Goal: Check status: Check status

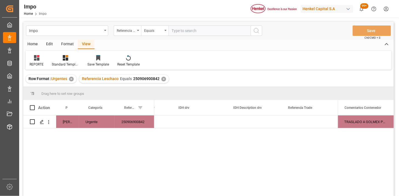
scroll to position [0, 1455]
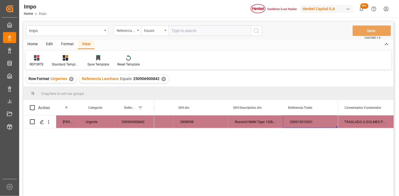
click at [177, 31] on input "text" at bounding box center [210, 30] width 82 height 10
paste input "251006900423"
type input "251006900423"
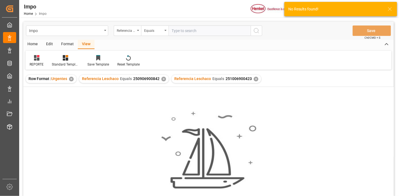
click at [164, 79] on div "✕" at bounding box center [163, 79] width 5 height 5
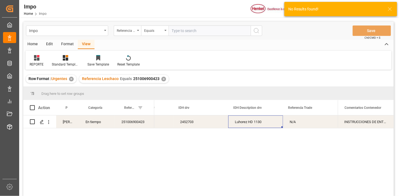
click at [265, 123] on div "Luhorez HD 1130" at bounding box center [255, 121] width 55 height 13
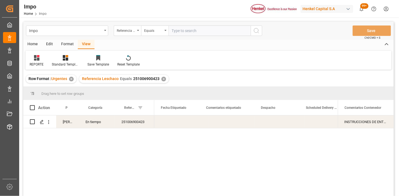
scroll to position [0, 786]
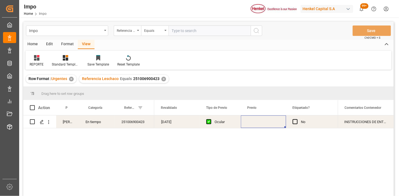
click at [259, 121] on div "Press SPACE to select this row." at bounding box center [263, 121] width 45 height 13
click at [258, 121] on div "Press SPACE to select this row." at bounding box center [263, 121] width 45 height 13
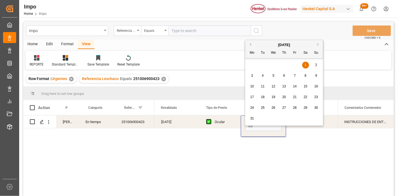
type input "06-10-2025"
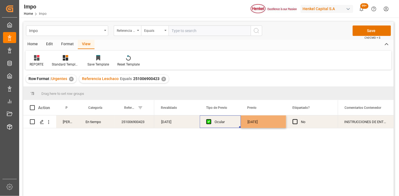
click at [225, 125] on div "Ocular" at bounding box center [225, 122] width 20 height 13
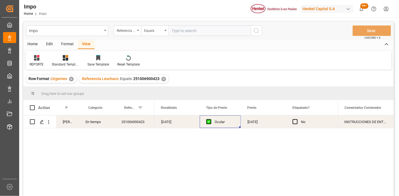
click at [210, 33] on input "text" at bounding box center [210, 30] width 82 height 10
paste input "251006900152"
type input "251006900152"
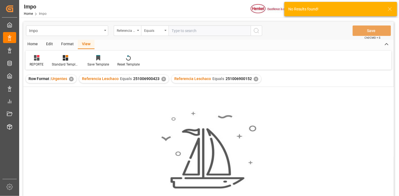
click at [162, 77] on div "✕" at bounding box center [163, 79] width 5 height 5
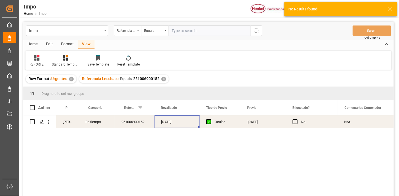
click at [186, 122] on div "25-09-2025" at bounding box center [177, 121] width 45 height 13
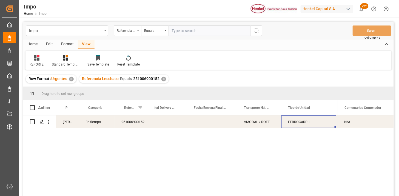
click at [197, 35] on input "text" at bounding box center [210, 30] width 82 height 10
paste input "251015080095"
type input "251015080095"
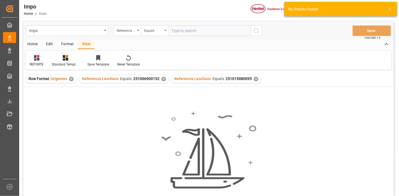
click at [163, 81] on div "✕" at bounding box center [163, 79] width 5 height 5
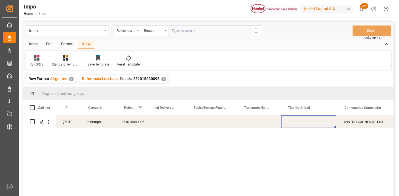
click at [264, 122] on div "Press SPACE to select this row." at bounding box center [259, 121] width 44 height 13
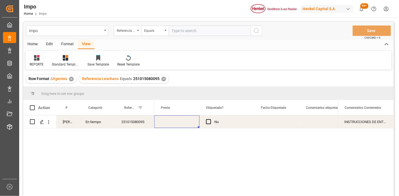
scroll to position [0, 645]
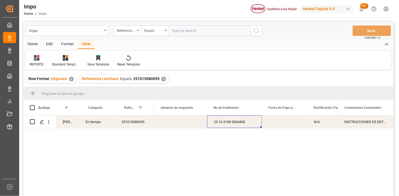
click at [189, 23] on div "Impo Referencia Leschaco Equals Save Ctrl/CMD + S" at bounding box center [208, 31] width 370 height 18
drag, startPoint x: 205, startPoint y: 29, endPoint x: 217, endPoint y: 32, distance: 12.5
click at [205, 30] on input "text" at bounding box center [210, 30] width 82 height 10
paste input "251006900432"
type input "251006900432"
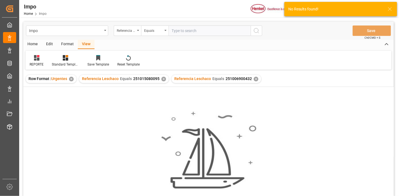
click at [162, 80] on div "✕" at bounding box center [163, 79] width 5 height 5
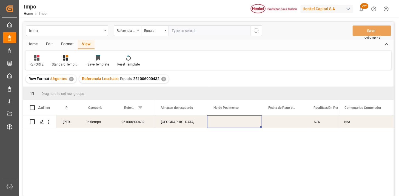
click at [223, 123] on div "Press SPACE to select this row." at bounding box center [234, 121] width 55 height 13
click at [368, 137] on div "Martha Gonzalez En tiempo 251006900432 Yes Veracruz 25 43 3108 5007873 N/A NO N…" at bounding box center [208, 156] width 370 height 82
click at [196, 29] on input "text" at bounding box center [210, 30] width 82 height 10
paste input "251006900150"
type input "251006900150"
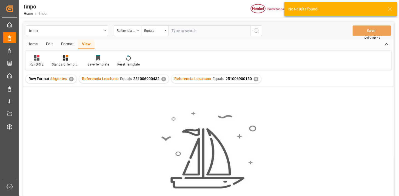
click at [164, 78] on div "✕" at bounding box center [163, 79] width 5 height 5
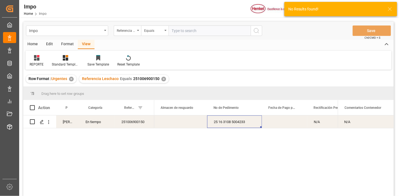
click at [179, 119] on div "Press SPACE to select this row." at bounding box center [180, 121] width 53 height 13
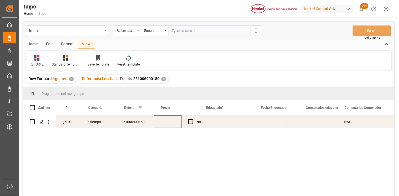
scroll to position [0, 686]
click at [179, 119] on div "Press SPACE to select this row." at bounding box center [176, 121] width 45 height 13
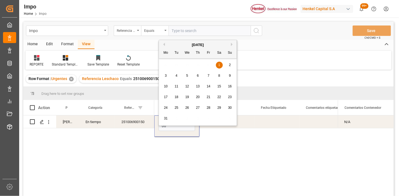
type input "06-10-2025"
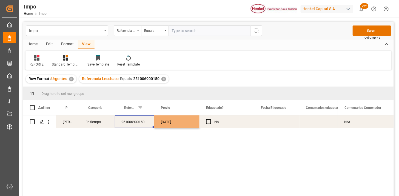
click at [134, 125] on div "251006900150" at bounding box center [134, 121] width 39 height 13
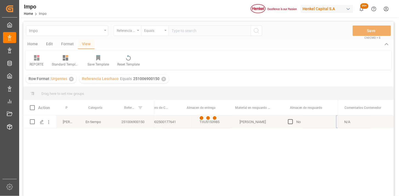
scroll to position [0, 267]
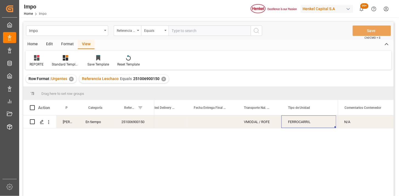
click at [196, 29] on input "text" at bounding box center [210, 30] width 82 height 10
paste input "251015080062"
type input "251015080062"
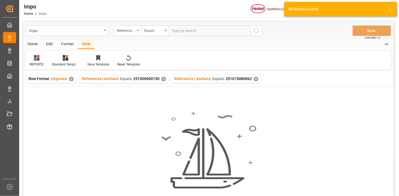
click at [163, 78] on div "✕" at bounding box center [163, 79] width 5 height 5
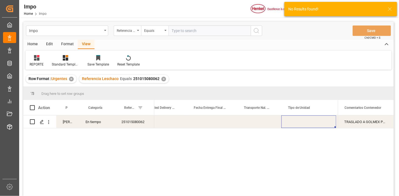
click at [199, 124] on div "Press SPACE to select this row." at bounding box center [212, 121] width 50 height 13
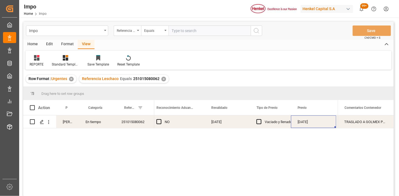
scroll to position [0, 549]
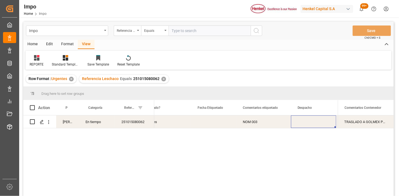
click at [206, 122] on div "Press SPACE to select this row." at bounding box center [213, 121] width 45 height 13
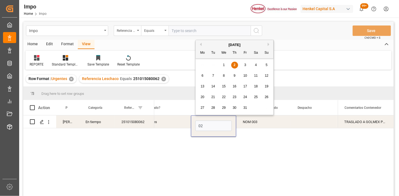
type input "02-10-2025"
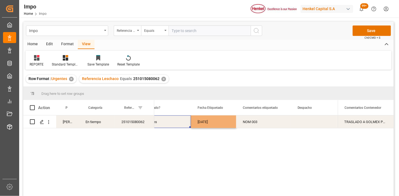
click at [168, 121] on div "Yes" at bounding box center [167, 122] width 33 height 13
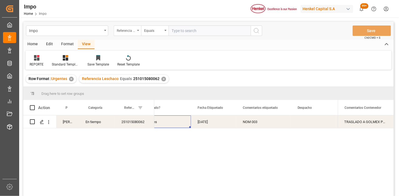
click at [133, 34] on div "Referencia Leschaco" at bounding box center [127, 30] width 27 height 10
type input "BIL"
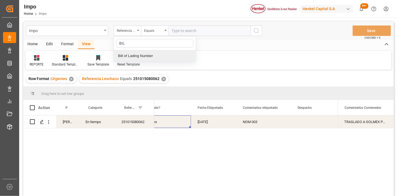
click at [148, 52] on div "Bill of Lading Number" at bounding box center [155, 56] width 82 height 12
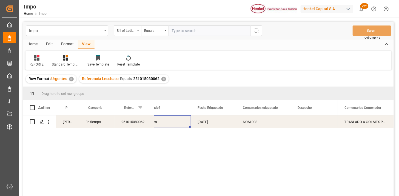
click at [179, 34] on input "text" at bounding box center [210, 30] width 82 height 10
paste input "TJN0752615"
type input "TJN0752615"
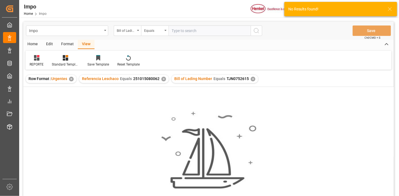
click at [162, 81] on div "✕" at bounding box center [163, 79] width 5 height 5
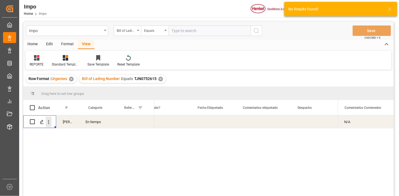
click at [50, 123] on icon "open menu" at bounding box center [49, 122] width 6 height 6
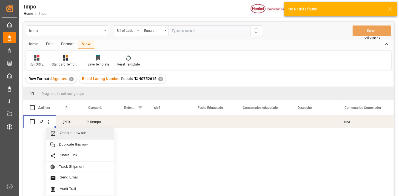
click at [64, 133] on span "Open in new tab" at bounding box center [85, 134] width 50 height 6
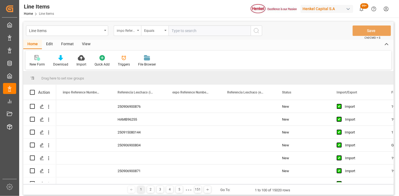
click at [122, 32] on div "impo Reference Number WF" at bounding box center [126, 30] width 19 height 6
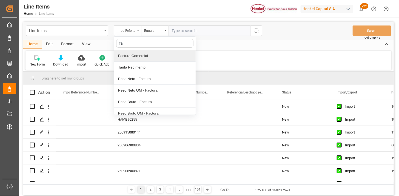
type input "fac"
click at [145, 55] on div "Factura Comercial" at bounding box center [155, 56] width 82 height 12
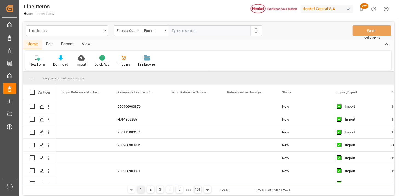
click at [187, 33] on input "text" at bounding box center [210, 30] width 82 height 10
paste input "LH4578501650"
type input "LH4578501650"
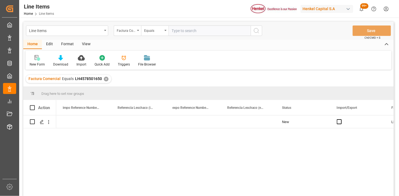
click at [87, 45] on div "View" at bounding box center [86, 44] width 17 height 9
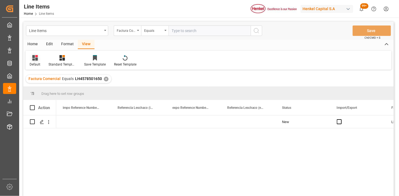
drag, startPoint x: 35, startPoint y: 62, endPoint x: 39, endPoint y: 65, distance: 5.2
click at [35, 62] on div "Default" at bounding box center [35, 64] width 11 height 5
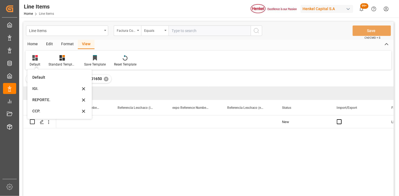
click at [42, 101] on div "REPORTE." at bounding box center [56, 100] width 48 height 6
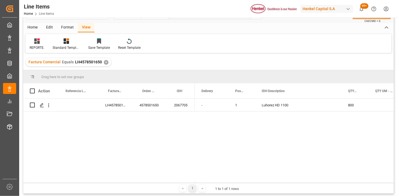
scroll to position [30, 0]
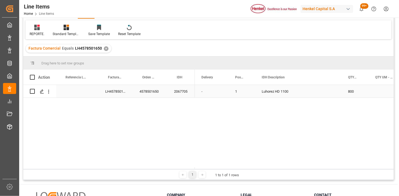
click at [115, 94] on div "LH4578501650" at bounding box center [116, 91] width 34 height 13
click at [157, 78] on span at bounding box center [158, 77] width 5 height 5
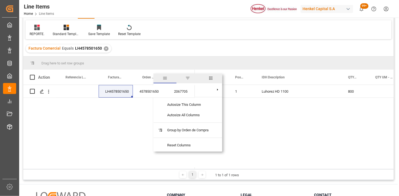
click at [209, 80] on span "columns" at bounding box center [210, 78] width 23 height 10
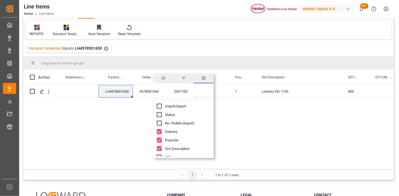
click at [203, 92] on input "Filter Columns Input" at bounding box center [187, 91] width 45 height 11
click at [158, 107] on input "Import/Export column toggle visibility (hidden)" at bounding box center [159, 106] width 5 height 5
checkbox input "true"
click at [204, 90] on input "Filter Columns Input" at bounding box center [187, 91] width 45 height 11
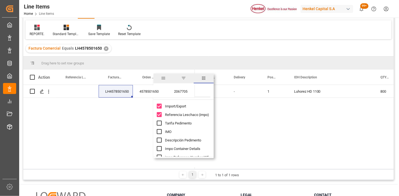
type input "i"
click at [205, 93] on input "Filter Columns Input" at bounding box center [187, 91] width 45 height 11
type input "um"
click at [193, 124] on span "Peso Neto UM - Factura" at bounding box center [183, 123] width 37 height 4
checkbox input "true"
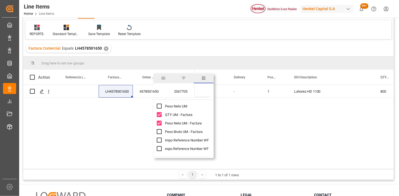
click at [193, 130] on span "Peso Bruto UM - Factura" at bounding box center [184, 132] width 38 height 4
checkbox input "true"
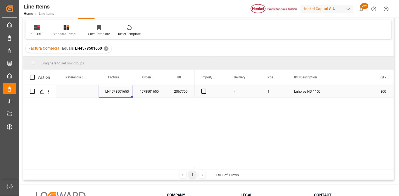
click at [118, 93] on div "LH4578501650" at bounding box center [116, 91] width 34 height 13
click at [206, 90] on span "Press SPACE to select this row." at bounding box center [203, 91] width 5 height 5
click at [206, 89] on input "Press SPACE to select this row." at bounding box center [206, 89] width 0 height 0
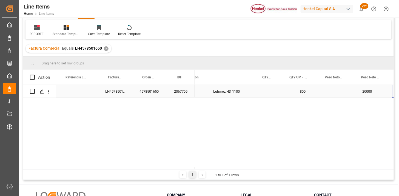
scroll to position [0, 118]
click at [297, 91] on div "Press SPACE to select this row." at bounding box center [301, 91] width 36 height 13
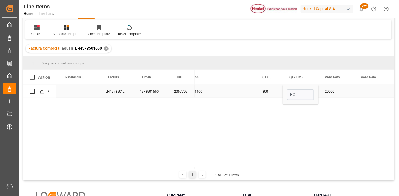
type input "BGS"
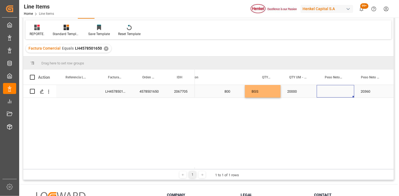
scroll to position [0, 156]
click at [335, 88] on div "Press SPACE to select this row." at bounding box center [336, 91] width 38 height 13
click at [335, 89] on div "Press SPACE to select this row." at bounding box center [336, 94] width 38 height 19
click at [330, 97] on input "Press SPACE to select this row." at bounding box center [335, 94] width 29 height 10
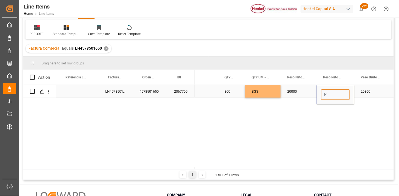
type input "KG"
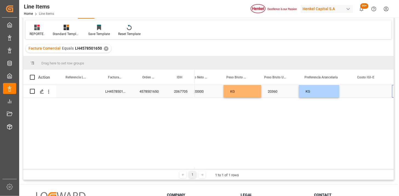
scroll to position [0, 291]
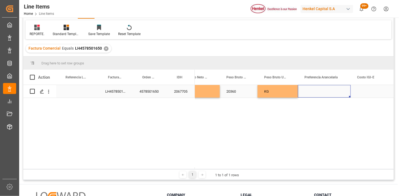
click at [330, 95] on div "Press SPACE to select this row." at bounding box center [324, 91] width 53 height 13
drag, startPoint x: 330, startPoint y: 95, endPoint x: 338, endPoint y: 96, distance: 8.6
click at [330, 95] on div "Press SPACE to select this row." at bounding box center [324, 91] width 53 height 13
click at [346, 98] on div "Select" at bounding box center [324, 94] width 53 height 19
drag, startPoint x: 341, startPoint y: 96, endPoint x: 338, endPoint y: 99, distance: 4.7
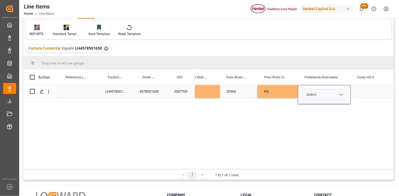
click at [340, 97] on button "Select" at bounding box center [324, 94] width 44 height 10
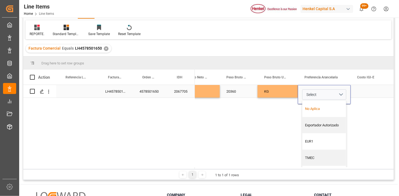
click at [324, 106] on div "No Aplica" at bounding box center [325, 109] width 44 height 16
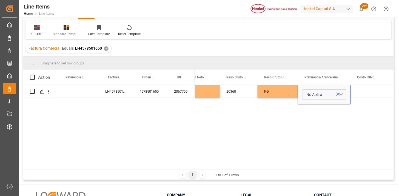
click at [286, 99] on div "BGS 20000 KG 20360 KG No Aplica" at bounding box center [294, 127] width 199 height 84
click at [288, 90] on div "KG" at bounding box center [278, 91] width 40 height 13
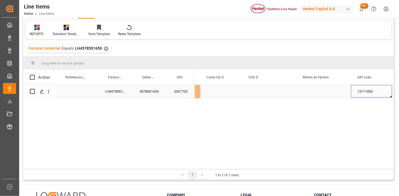
scroll to position [0, 496]
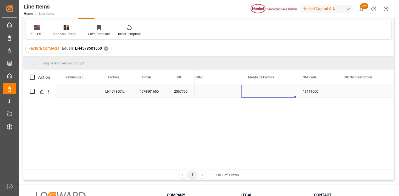
click at [269, 93] on div "Press SPACE to select this row." at bounding box center [268, 91] width 55 height 13
click at [259, 91] on div "Press SPACE to select this row." at bounding box center [268, 91] width 55 height 13
click at [259, 91] on input "Press SPACE to select this row." at bounding box center [269, 94] width 46 height 10
type input "25000"
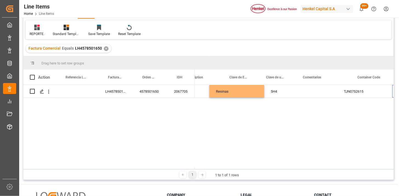
scroll to position [0, 0]
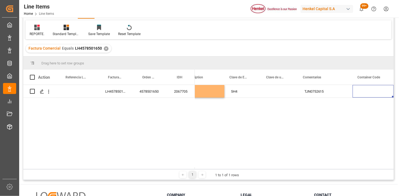
click at [282, 93] on div "Press SPACE to select this row." at bounding box center [279, 91] width 37 height 13
click at [282, 92] on div "Press SPACE to select this row." at bounding box center [279, 91] width 37 height 13
click at [286, 94] on icon "open menu" at bounding box center [287, 95] width 7 height 7
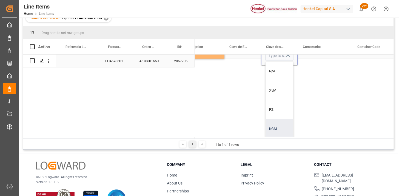
click at [283, 127] on div "KGM" at bounding box center [279, 128] width 27 height 19
type input "KGM"
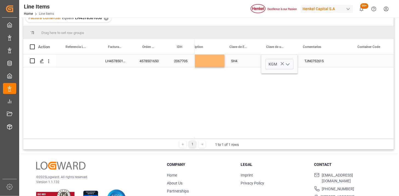
click at [246, 112] on div "13111000 Resinas 5H4 KGM TJN0752615" at bounding box center [294, 97] width 199 height 84
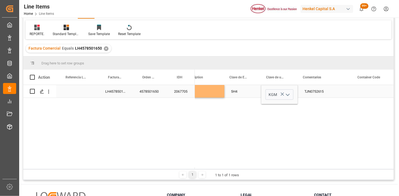
click at [242, 92] on div "5H4" at bounding box center [242, 91] width 37 height 13
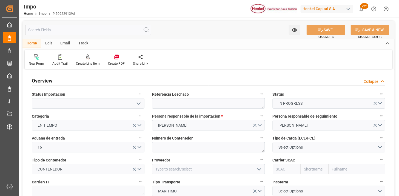
type input "01-10-2025"
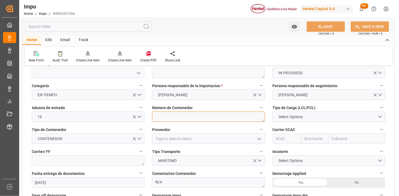
click at [183, 116] on textarea at bounding box center [208, 117] width 113 height 10
paste textarea "TTNU8379060"
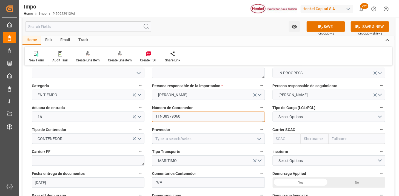
type textarea "TTNU8379060"
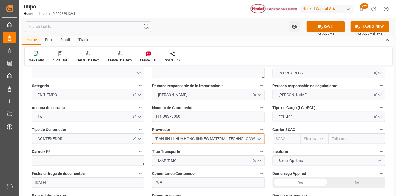
type input "TIANJIN LUHUA HONGJINNEW MATERIAL TECHNOLOGY CO., LTD"
type input "CMDU"
type input "CMACGM"
type input "CMA CGM Group"
type input "CMDU"
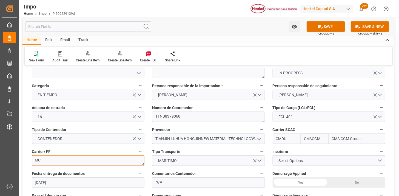
type textarea "M"
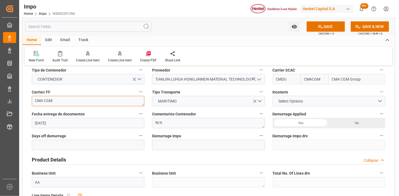
scroll to position [91, 0]
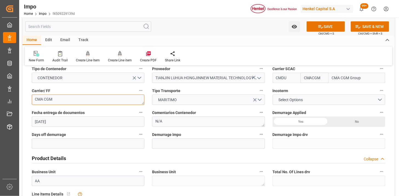
type textarea "CMA CGM"
click at [279, 100] on span "Select Options" at bounding box center [291, 100] width 30 height 6
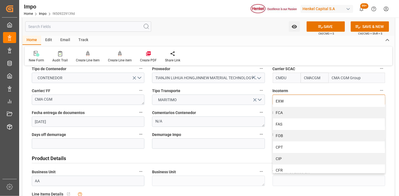
scroll to position [30, 0]
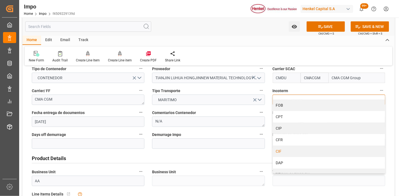
click at [287, 149] on div "CIF" at bounding box center [329, 151] width 112 height 12
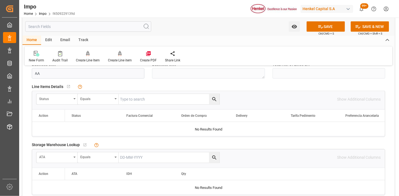
scroll to position [213, 0]
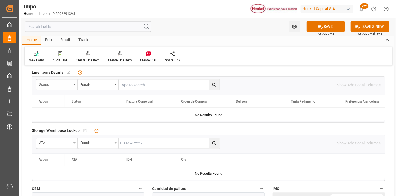
click at [65, 86] on div "Status" at bounding box center [55, 84] width 32 height 6
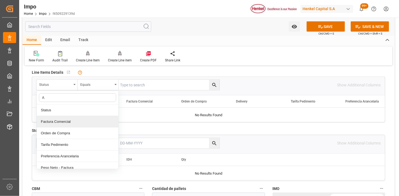
type input "AC"
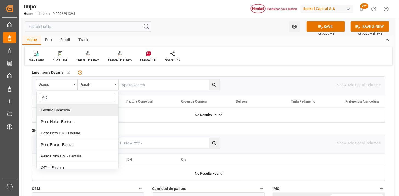
click at [80, 110] on div "Factura Comercial" at bounding box center [78, 110] width 82 height 12
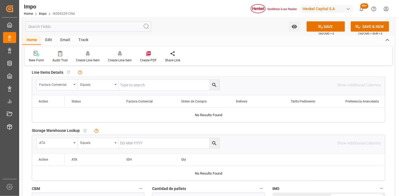
click at [136, 85] on input "text" at bounding box center [169, 85] width 101 height 10
paste input "LH4578501650"
type input "LH4578501650"
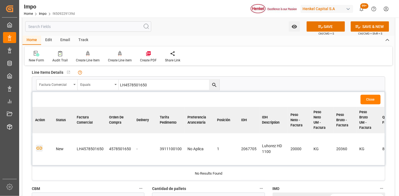
click at [41, 146] on icon "button" at bounding box center [39, 148] width 7 height 7
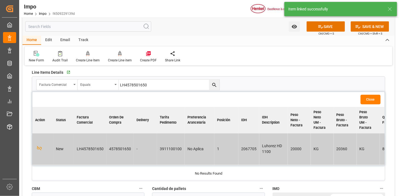
click at [371, 101] on button "Close" at bounding box center [371, 100] width 20 height 10
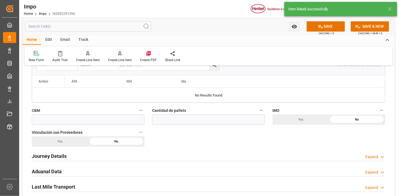
scroll to position [304, 0]
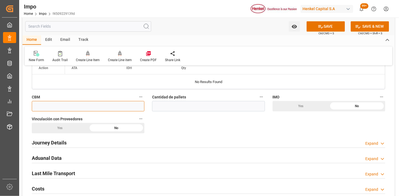
click at [84, 105] on input "text" at bounding box center [88, 106] width 113 height 10
paste input "50.000"
type input "50"
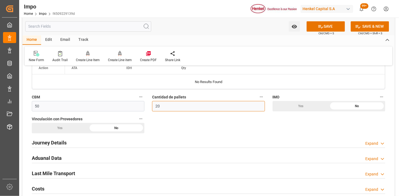
scroll to position [335, 0]
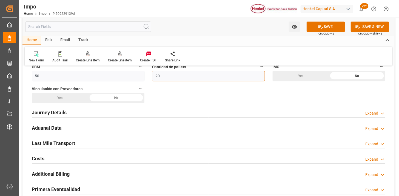
type input "20"
click at [62, 115] on h2 "Journey Details" at bounding box center [49, 112] width 35 height 7
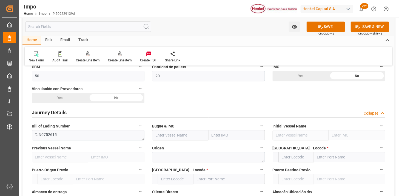
scroll to position [365, 0]
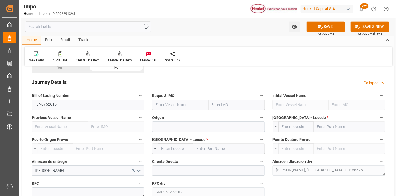
click at [185, 106] on input "text" at bounding box center [180, 104] width 56 height 10
paste input "CMA CGM TENERE"
type input "CMA CGM TENERE"
type input "9859117"
type input "CMA CGM TENERE"
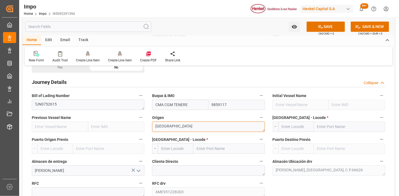
type textarea "CHINA"
type input "Z"
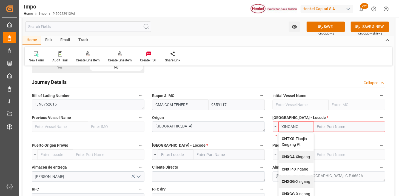
type input "CNTXG"
type input "Tianjin Xingang Pt"
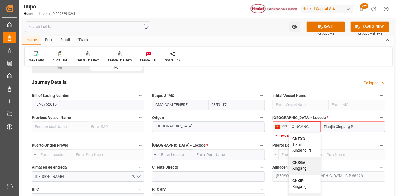
type input "CNXGA"
type input "Xingang"
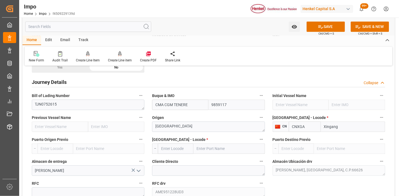
type input "CNXGA"
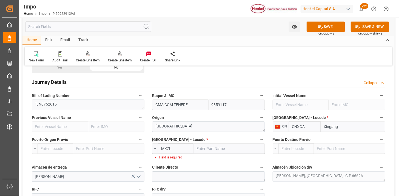
type input "MXZLO"
type input "Manzanillo"
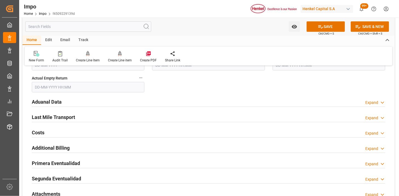
scroll to position [639, 0]
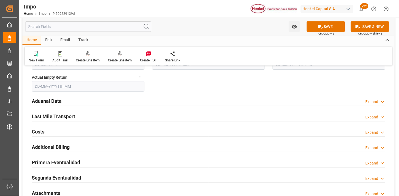
type input "MXZLO"
click at [124, 101] on div "Aduanal Data Expand" at bounding box center [208, 100] width 353 height 10
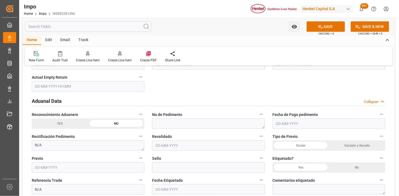
scroll to position [670, 0]
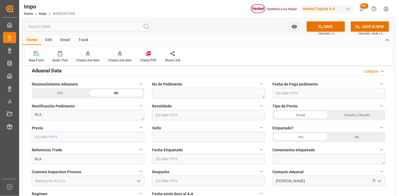
click at [313, 115] on div "Ocular" at bounding box center [301, 115] width 56 height 10
drag, startPoint x: 360, startPoint y: 138, endPoint x: 314, endPoint y: 126, distance: 47.2
click at [360, 137] on div "No" at bounding box center [357, 137] width 56 height 10
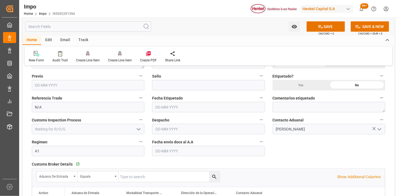
scroll to position [731, 0]
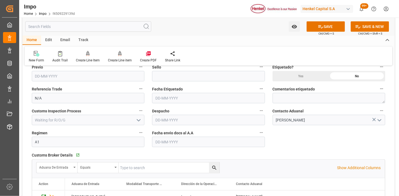
click at [180, 142] on input "text" at bounding box center [208, 142] width 113 height 10
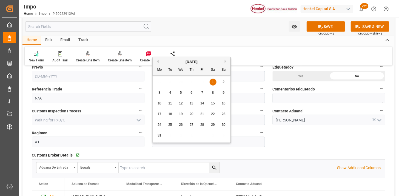
type input "01-10-2025"
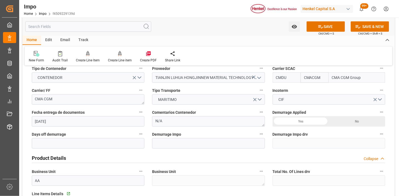
scroll to position [91, 0]
click at [187, 123] on textarea "N/A" at bounding box center [208, 121] width 113 height 10
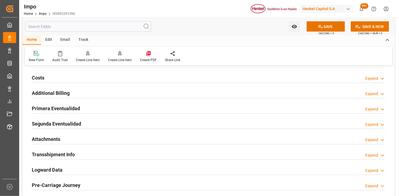
scroll to position [913, 0]
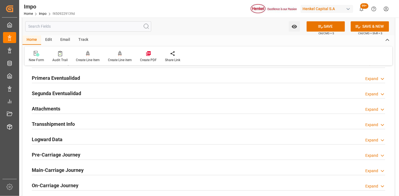
type textarea "INSTRUCCIONES DE ENTREGA"
click at [106, 112] on div "Attachments Expand" at bounding box center [208, 108] width 353 height 10
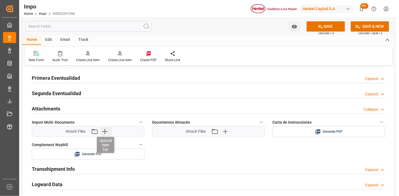
click at [106, 129] on icon "button" at bounding box center [104, 131] width 9 height 9
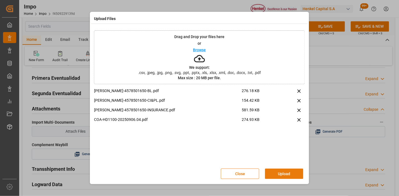
click at [278, 174] on button "Upload" at bounding box center [284, 174] width 38 height 10
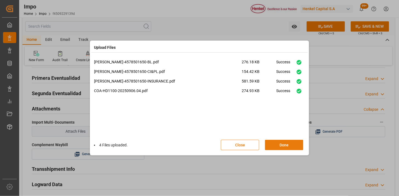
click at [285, 144] on button "Done" at bounding box center [284, 145] width 38 height 10
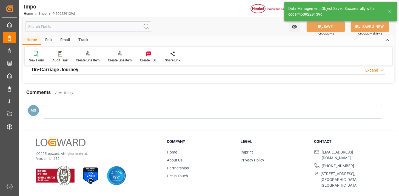
type textarea "AA"
type input "1"
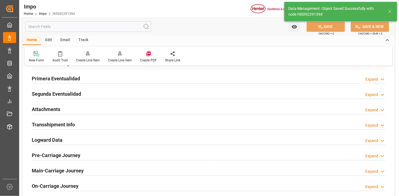
click at [110, 110] on div "Attachments Expand" at bounding box center [208, 109] width 353 height 10
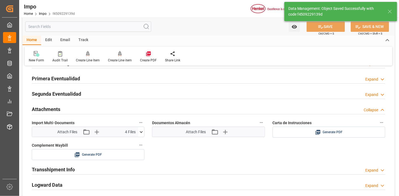
click at [149, 55] on icon at bounding box center [148, 54] width 5 height 5
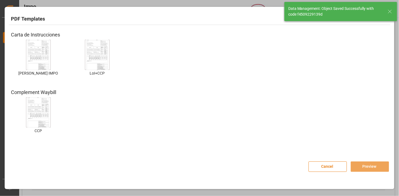
click at [39, 58] on img at bounding box center [38, 54] width 22 height 31
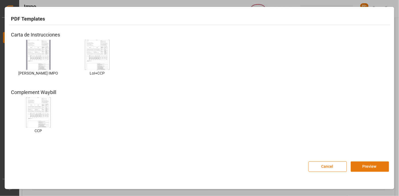
click at [361, 165] on button "Preview" at bounding box center [370, 166] width 38 height 10
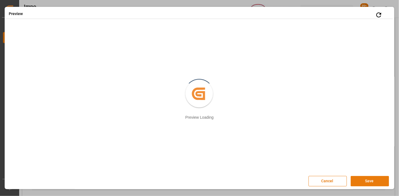
click at [365, 177] on button "Save" at bounding box center [370, 181] width 38 height 10
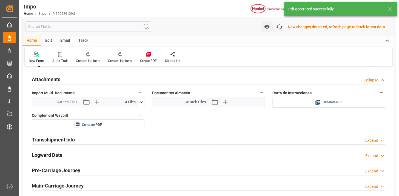
scroll to position [477, 0]
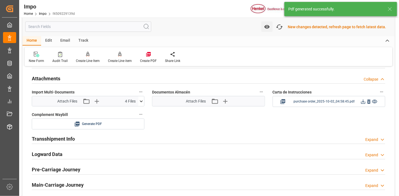
click at [365, 103] on icon at bounding box center [363, 101] width 4 height 4
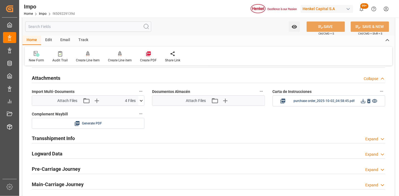
scroll to position [476, 0]
